Goal: Task Accomplishment & Management: Manage account settings

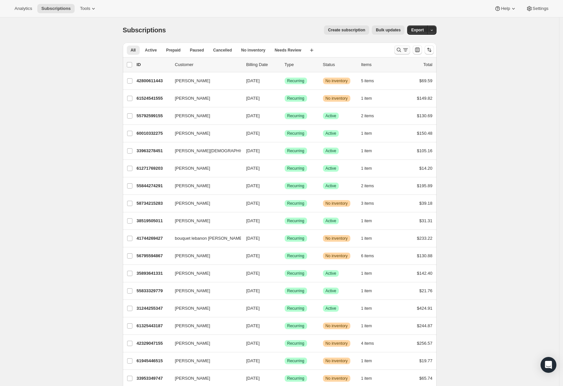
click at [400, 48] on icon "Search and filter results" at bounding box center [399, 50] width 7 height 7
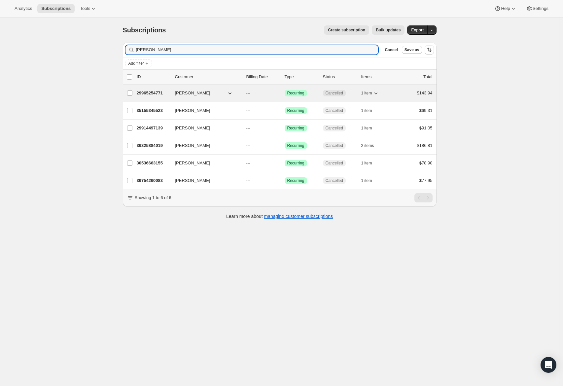
type input "[PERSON_NAME]"
click at [286, 93] on span "Success Recurring" at bounding box center [296, 93] width 22 height 7
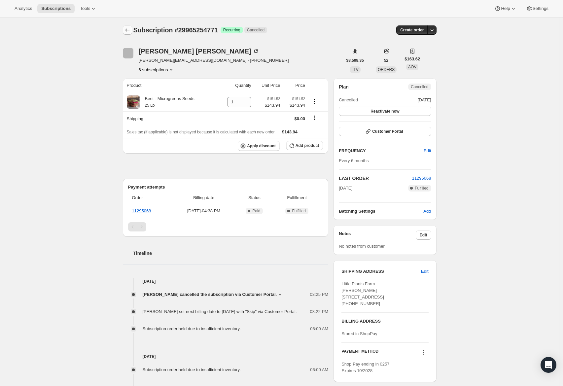
click at [127, 29] on icon "Subscriptions" at bounding box center [127, 30] width 7 height 7
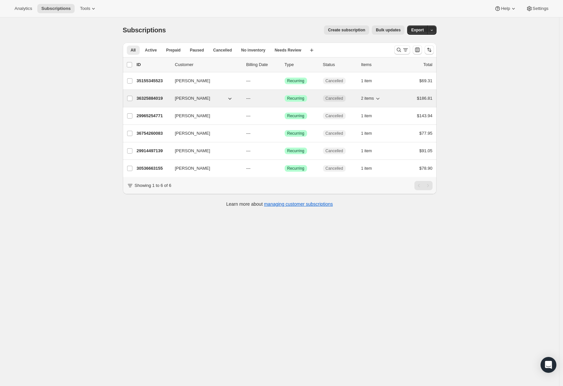
click at [192, 97] on span "[PERSON_NAME]" at bounding box center [192, 98] width 35 height 7
click at [240, 93] on div "[PERSON_NAME] 36325884019 [PERSON_NAME] --- Success Recurring Cancelled 2 items…" at bounding box center [280, 98] width 314 height 17
click at [272, 95] on p "---" at bounding box center [262, 98] width 33 height 7
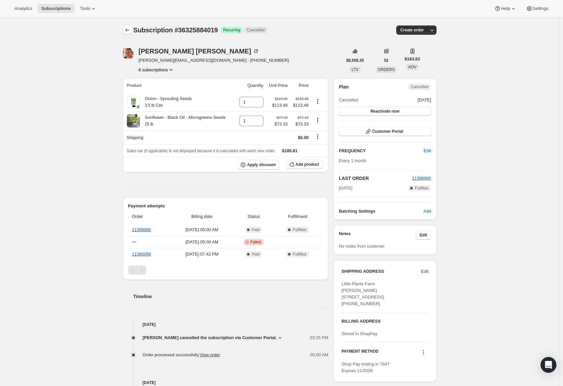
click at [128, 27] on icon "Subscriptions" at bounding box center [127, 30] width 7 height 7
